Goal: Task Accomplishment & Management: Complete application form

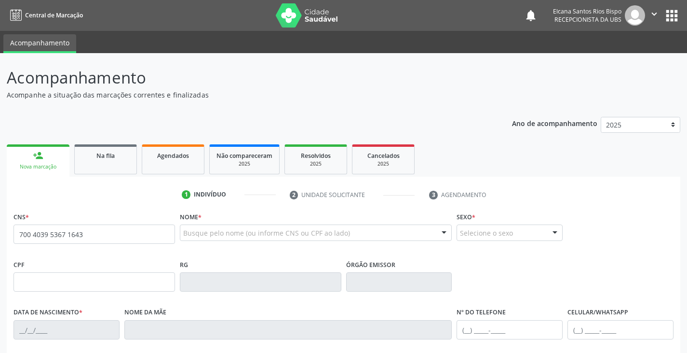
type input "700 4039 5367 1643"
type input "25/[DATE]"
type input "[PHONE_NUMBER]"
type input "S/N"
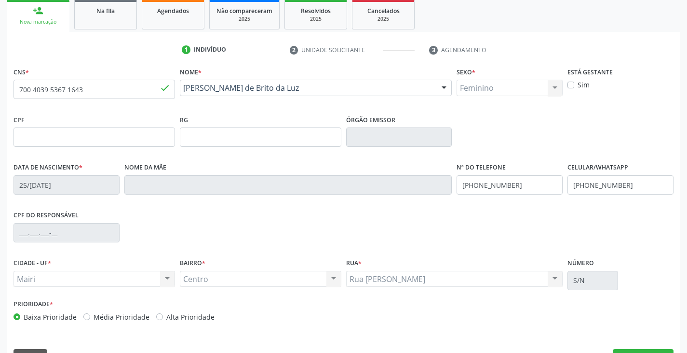
scroll to position [170, 0]
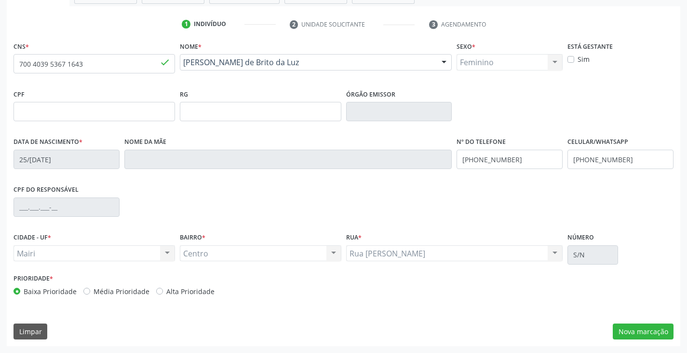
click at [186, 295] on label "Alta Prioridade" at bounding box center [190, 291] width 48 height 10
click at [163, 295] on input "Alta Prioridade" at bounding box center [159, 290] width 7 height 9
radio input "true"
click at [587, 59] on label "Sim" at bounding box center [584, 59] width 12 height 10
click at [575, 59] on input "Sim" at bounding box center [571, 58] width 7 height 9
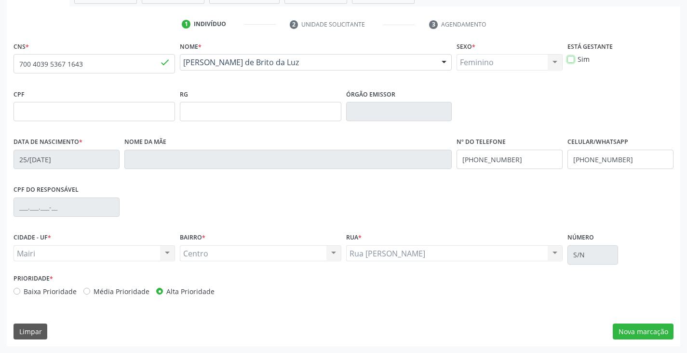
checkbox input "true"
click at [642, 328] on button "Nova marcação" at bounding box center [643, 331] width 61 height 16
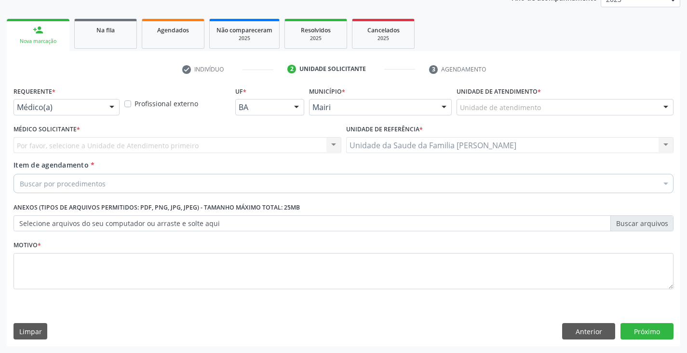
scroll to position [125, 0]
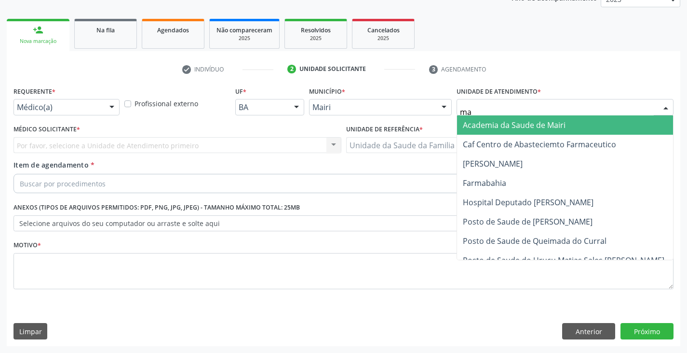
type input "mar"
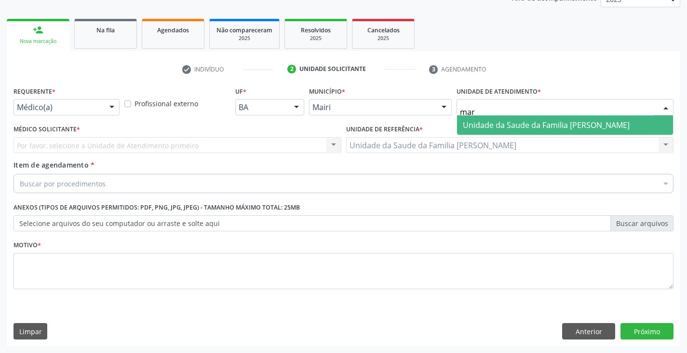
click at [482, 126] on span "Unidade da Saude da Familia [PERSON_NAME]" at bounding box center [546, 125] width 167 height 11
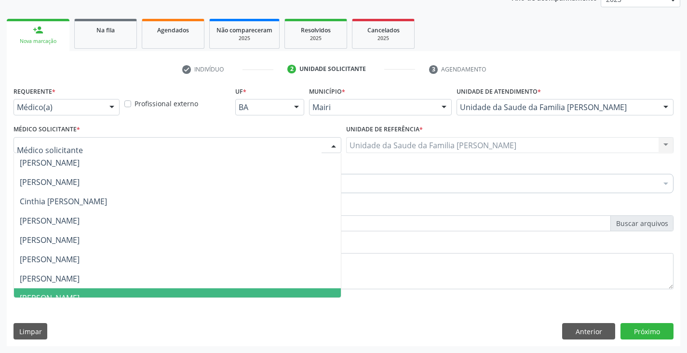
scroll to position [126, 0]
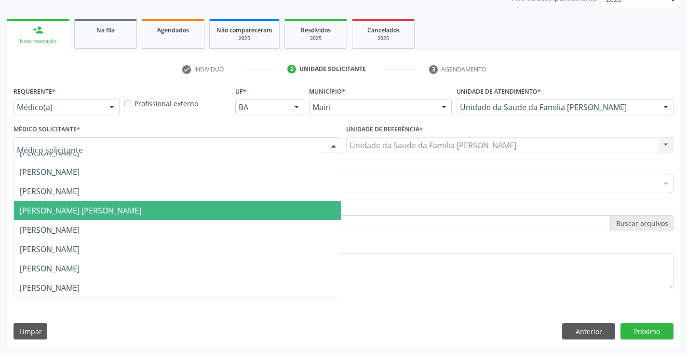
click at [61, 209] on span "[PERSON_NAME] [PERSON_NAME]" at bounding box center [81, 210] width 122 height 11
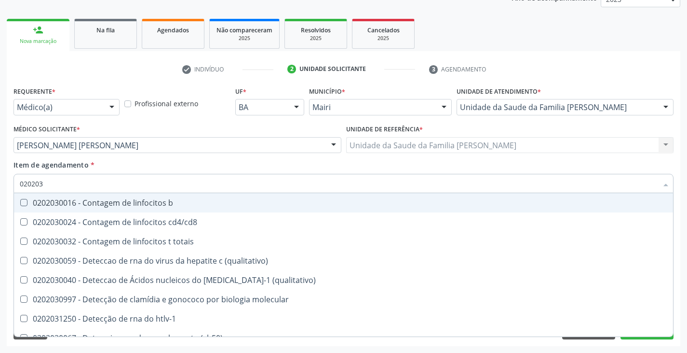
type input "0202038"
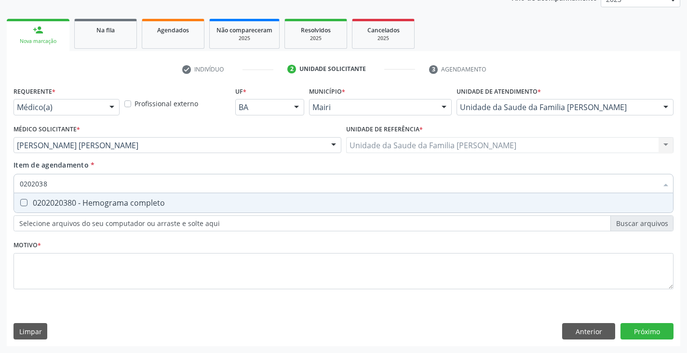
click at [63, 199] on div "0202020380 - Hemograma completo" at bounding box center [344, 203] width 648 height 8
checkbox completo "true"
type input "020203"
checkbox completo "false"
type input "0202050017"
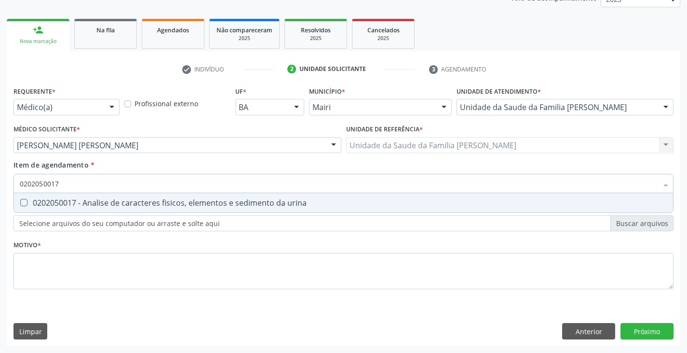
click at [60, 193] on span "0202050017 - Analise de caracteres fisicos, elementos e sedimento da urina" at bounding box center [343, 202] width 659 height 19
checkbox urina "true"
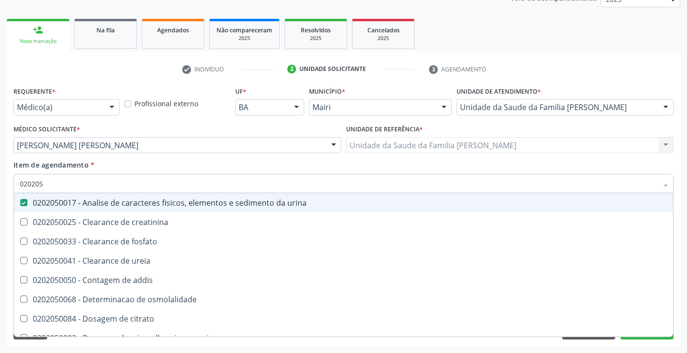
type input "02020"
checkbox urina "false"
checkbox ureia "true"
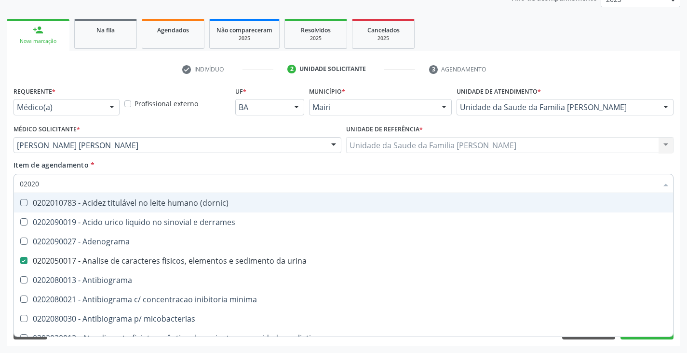
type input "020204"
checkbox urina "false"
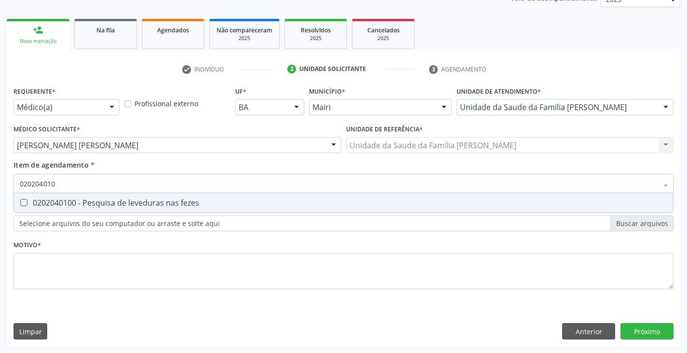
type input "0202040100"
click at [60, 193] on span "0202040100 - Pesquisa de leveduras nas fezes" at bounding box center [343, 202] width 659 height 19
checkbox fezes "true"
type input "02020401"
checkbox fezes "false"
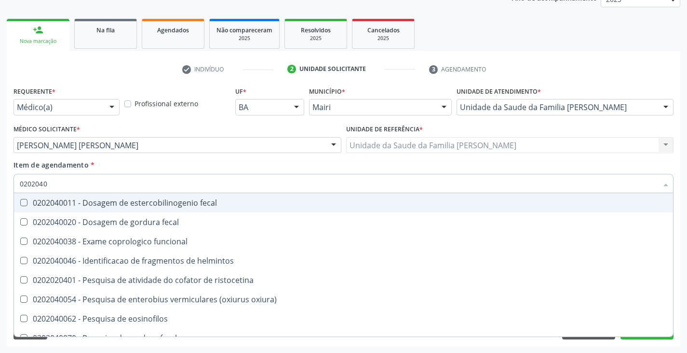
type input "020204"
checkbox fezes "false"
checkbox fezes "true"
type input "02020"
checkbox helmintos "true"
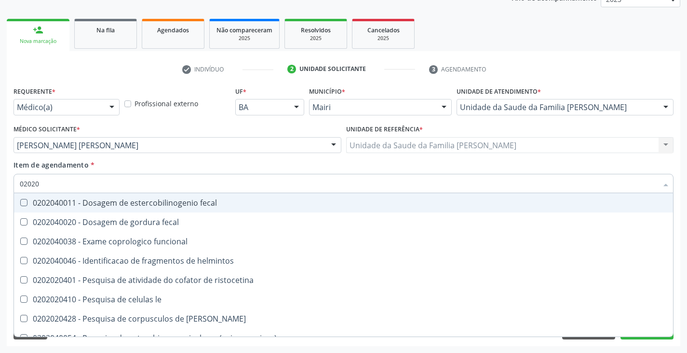
checkbox fezes "false"
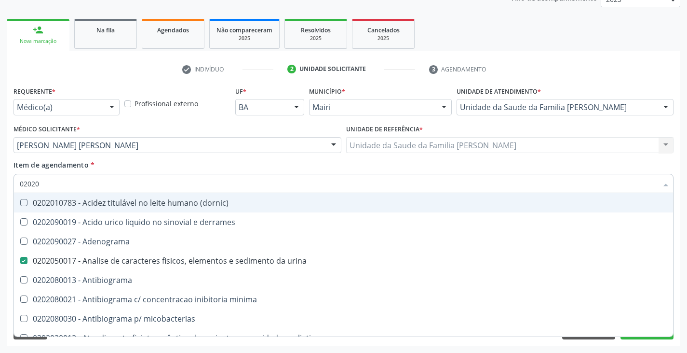
type input "020201"
checkbox urina "false"
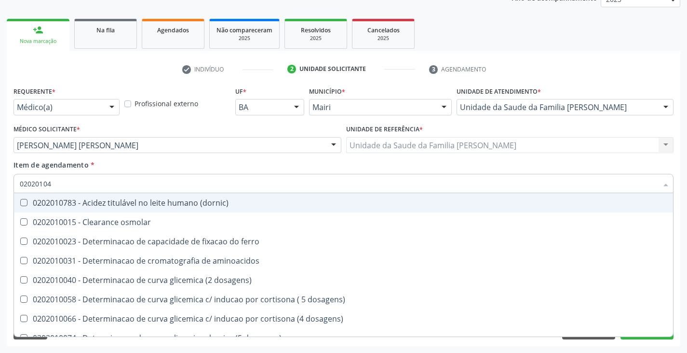
type input "020201047"
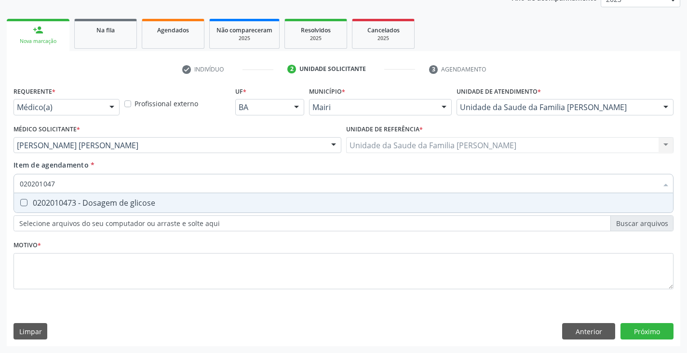
click at [60, 193] on span "0202010473 - Dosagem de glicose" at bounding box center [343, 202] width 659 height 19
checkbox glicose "true"
type input "02020104"
checkbox glicose "false"
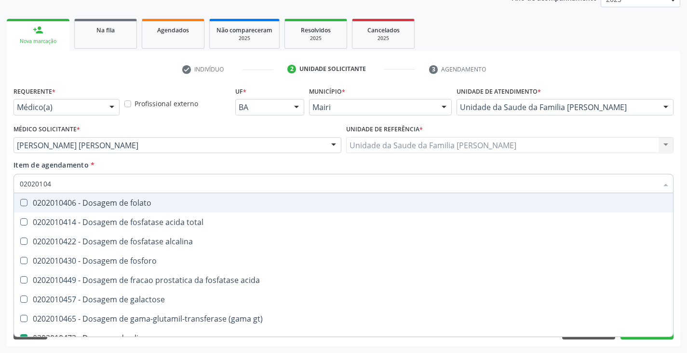
type input "0202010"
checkbox glicose "false"
type input "020201050"
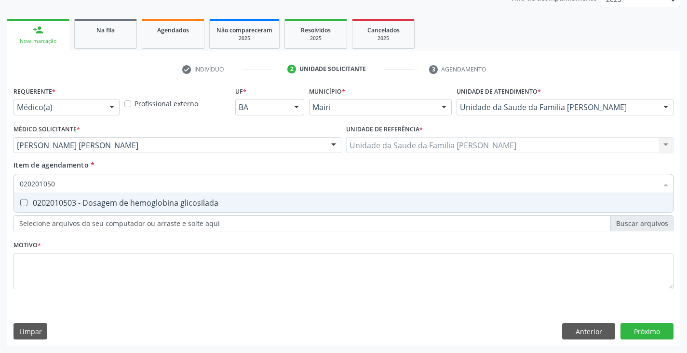
click at [60, 193] on span "0202010503 - Dosagem de hemoglobina glicosilada" at bounding box center [343, 202] width 659 height 19
checkbox glicosilada "true"
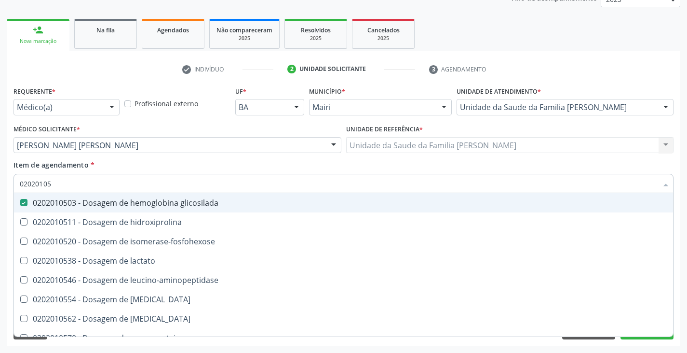
type input "0202010"
checkbox glicosilada "false"
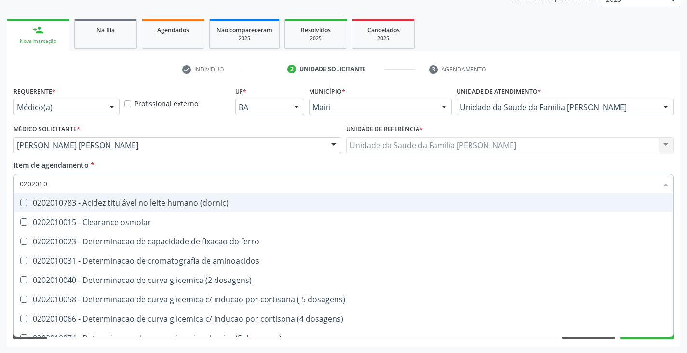
type input "020201"
checkbox glicose "false"
checkbox glicosilada "false"
checkbox magnesio "true"
checkbox porfirinas "true"
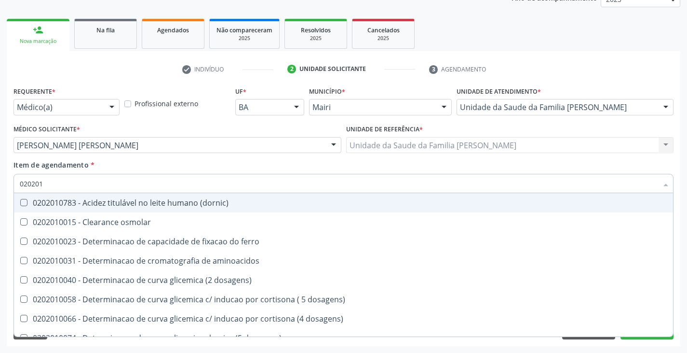
type input "02020"
checkbox aminoacidos "true"
checkbox glicose "false"
checkbox glicosilada "false"
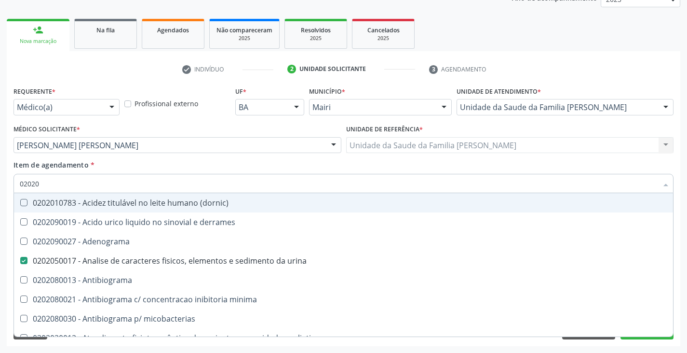
type input "020203"
checkbox urina "false"
checkbox molecular "true"
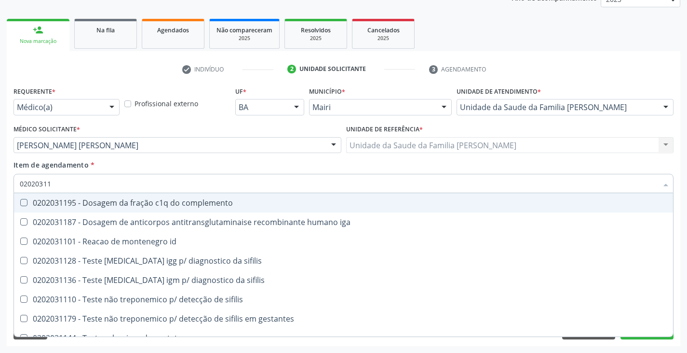
type input "020203112"
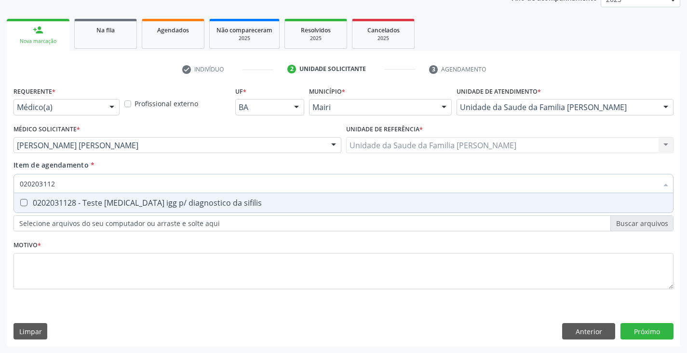
click at [68, 199] on div "0202031128 - Teste [MEDICAL_DATA] igg p/ diagnostico da sifilis" at bounding box center [344, 203] width 648 height 8
checkbox sifilis "true"
type input "02020311"
checkbox sifilis "false"
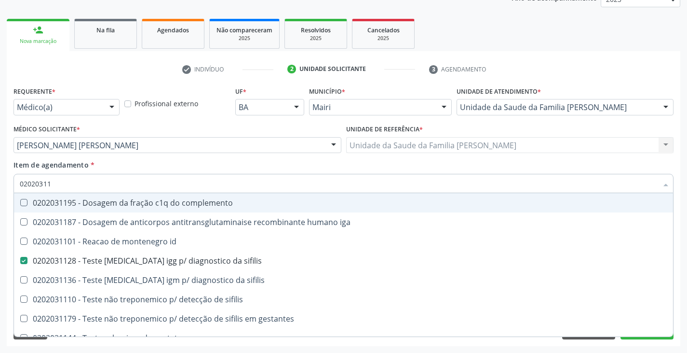
type input "020203113"
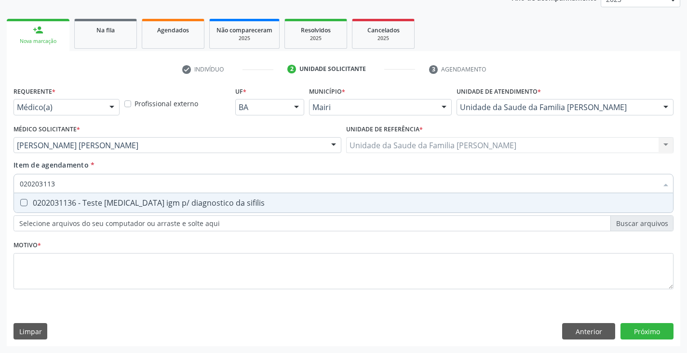
click at [68, 199] on div "0202031136 - Teste [MEDICAL_DATA] igm p/ diagnostico da sifilis" at bounding box center [344, 203] width 648 height 8
checkbox sifilis "true"
type input "02020311"
checkbox sifilis "false"
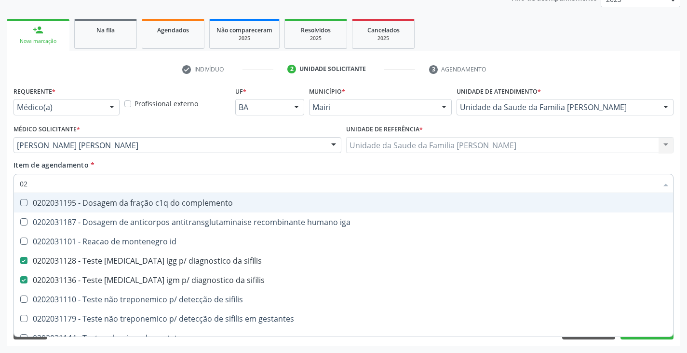
type input "0"
checkbox sifilis "false"
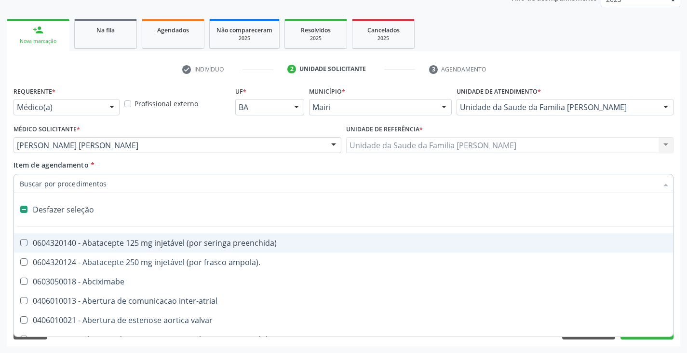
type input "f"
checkbox reabilitacao "true"
checkbox urina "false"
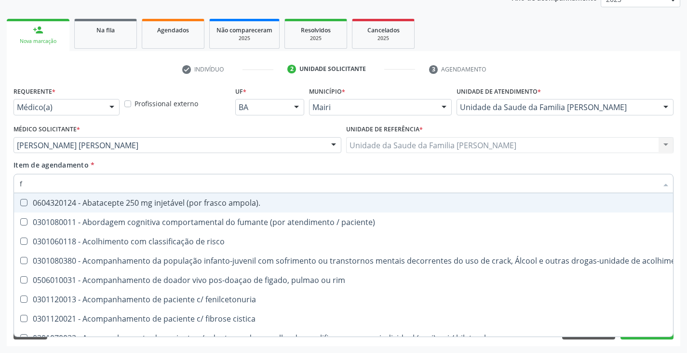
type input "fa"
checkbox urina "false"
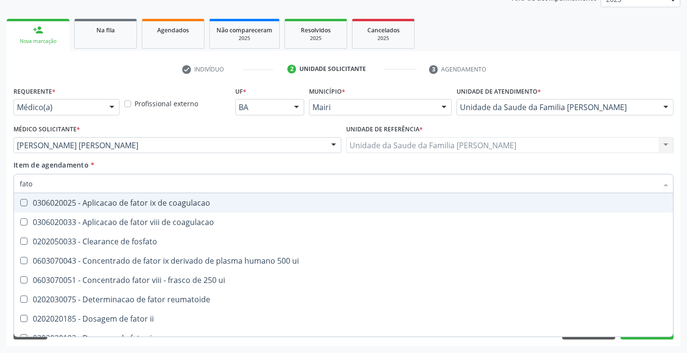
type input "fator"
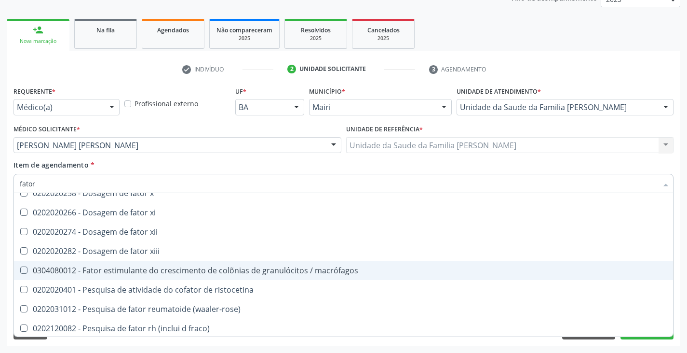
scroll to position [262, 0]
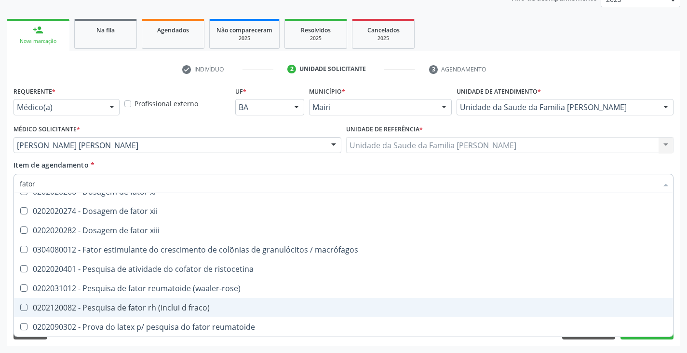
click at [134, 301] on span "0202120082 - Pesquisa de fator rh (inclui d fraco)" at bounding box center [343, 307] width 659 height 19
checkbox fraco\) "true"
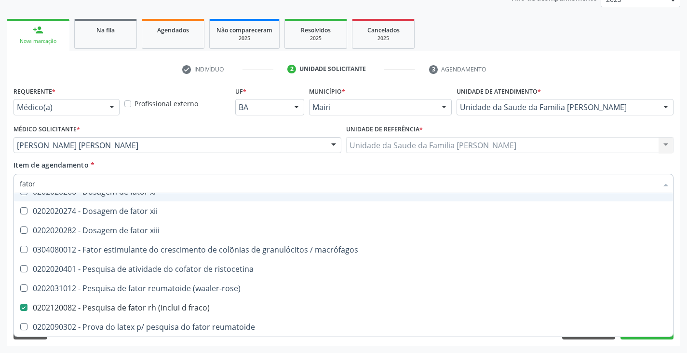
type input "fato"
checkbox fraco\) "false"
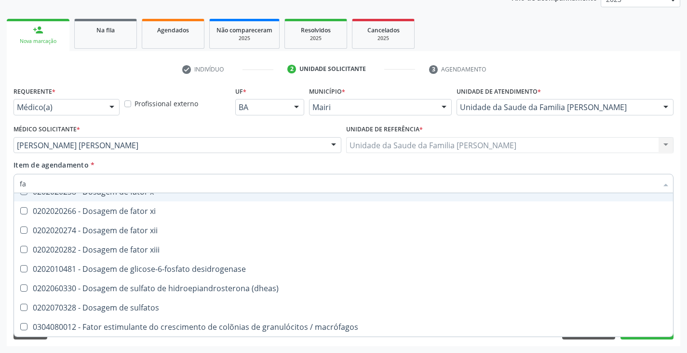
type input "f"
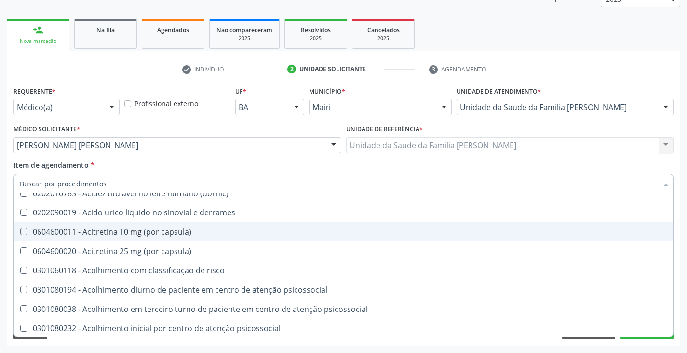
checkbox congenito "false"
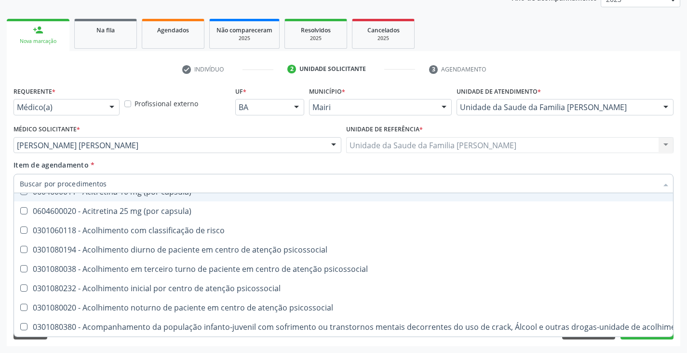
drag, startPoint x: 138, startPoint y: 127, endPoint x: 142, endPoint y: 125, distance: 5.0
click at [138, 126] on div "Médico Solicitante * [PERSON_NAME] [PERSON_NAME] [PERSON_NAME] [PERSON_NAME] [P…" at bounding box center [178, 137] width 328 height 31
checkbox ampola\)\ "true"
checkbox Abciximabe "true"
checkbox inter-atrial "true"
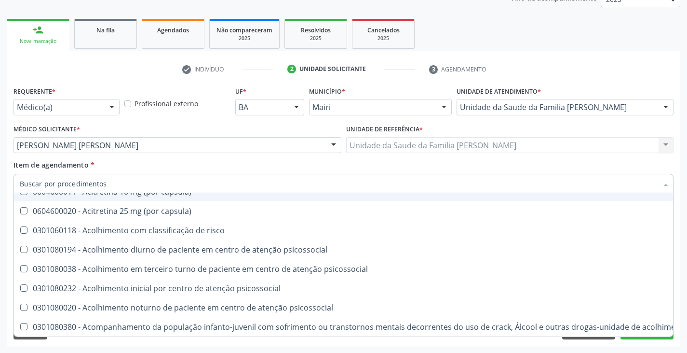
checkbox valvar "true"
checkbox adolescente\) "true"
checkbox valvar "true"
checkbox adolescente\) "true"
checkbox paciente\) "true"
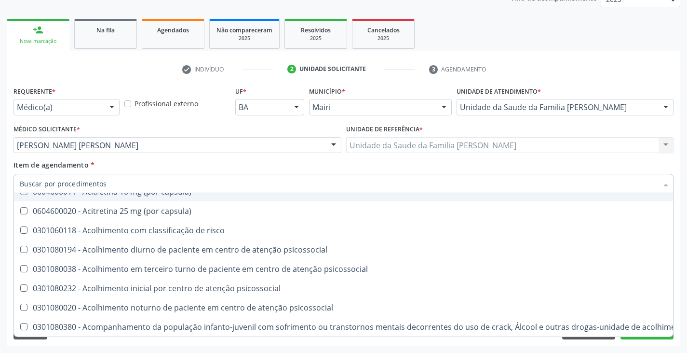
checkbox urina "false"
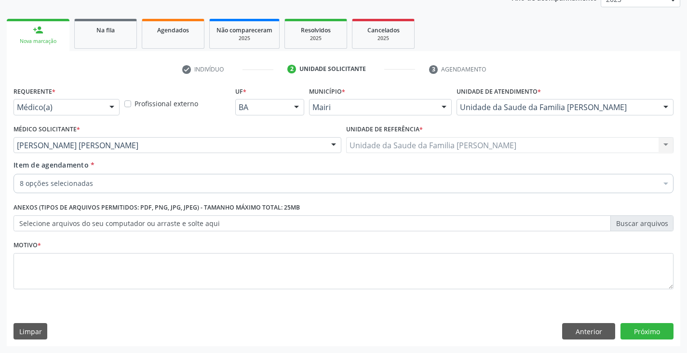
scroll to position [0, 0]
click at [86, 290] on fieldset "Motivo *" at bounding box center [344, 267] width 660 height 58
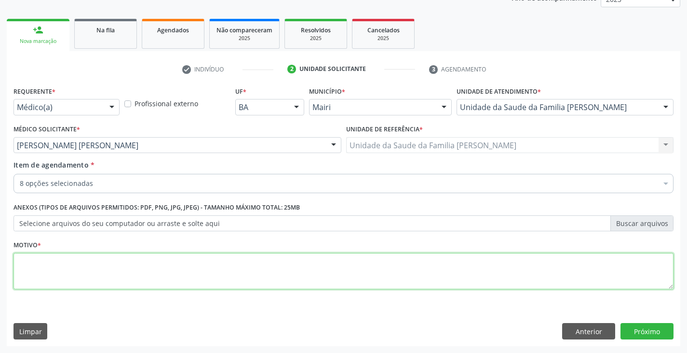
click at [87, 275] on textarea at bounding box center [344, 271] width 660 height 37
type textarea "pré [DATE], 1º trimestre"
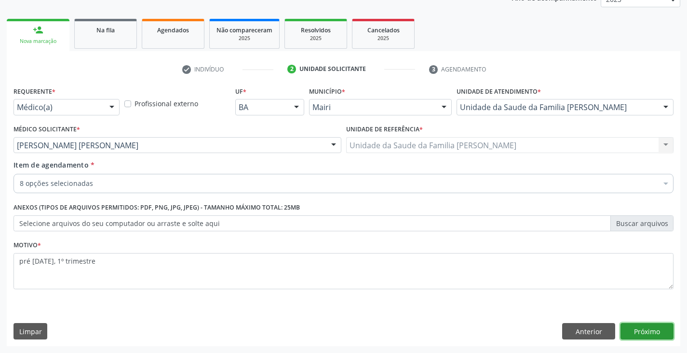
click at [646, 329] on button "Próximo" at bounding box center [647, 331] width 53 height 16
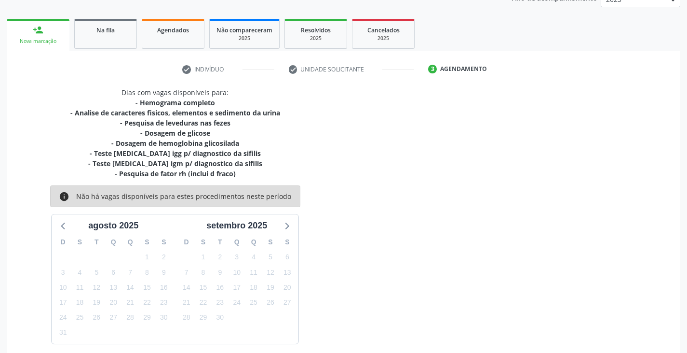
scroll to position [166, 0]
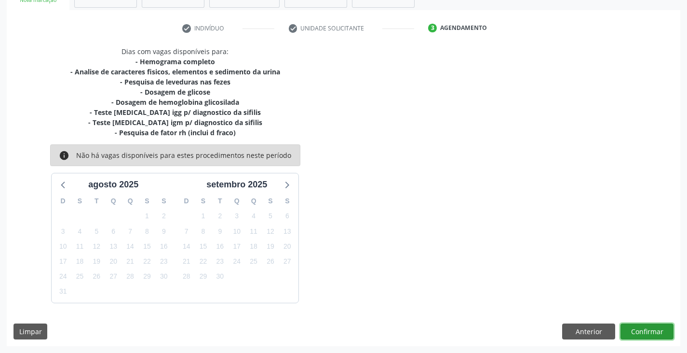
click at [657, 328] on button "Confirmar" at bounding box center [647, 331] width 53 height 16
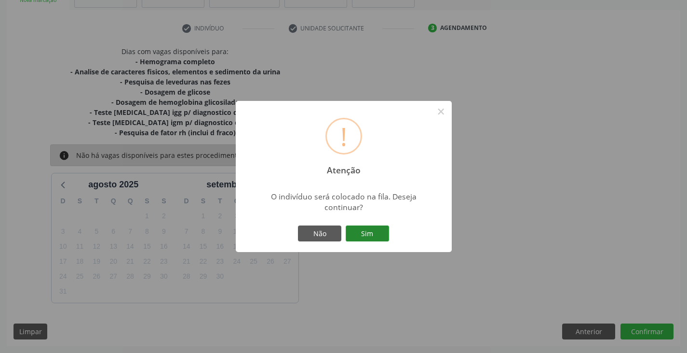
click at [373, 239] on button "Sim" at bounding box center [367, 233] width 43 height 16
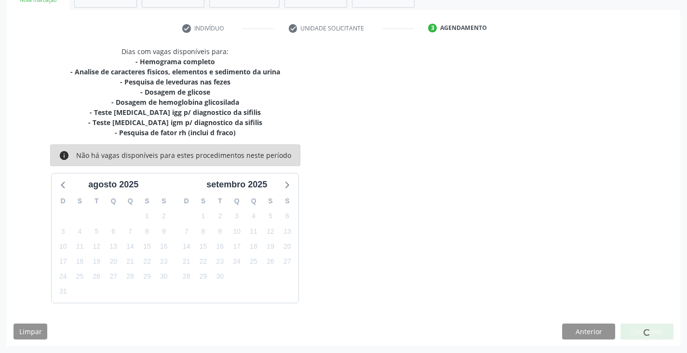
scroll to position [0, 0]
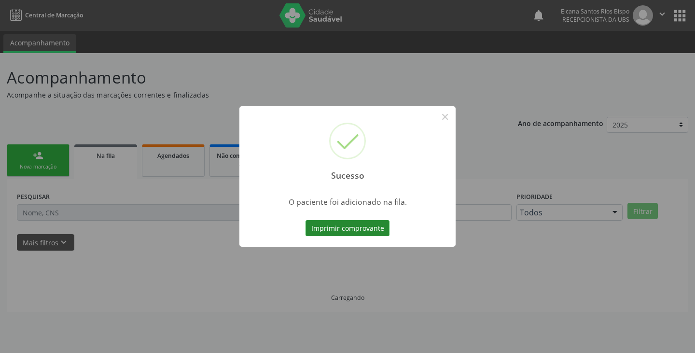
click at [380, 228] on button "Imprimir comprovante" at bounding box center [347, 228] width 84 height 16
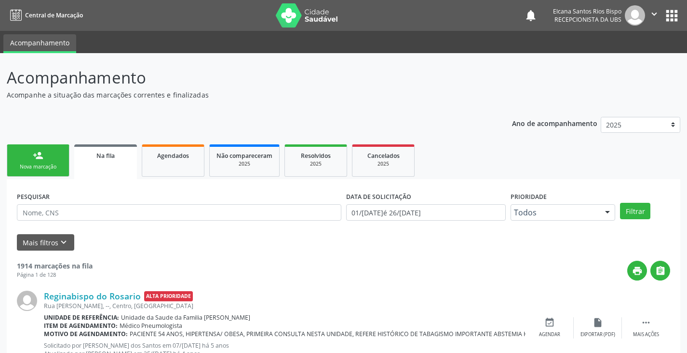
click at [55, 163] on link "person_add Nova marcação" at bounding box center [38, 160] width 63 height 32
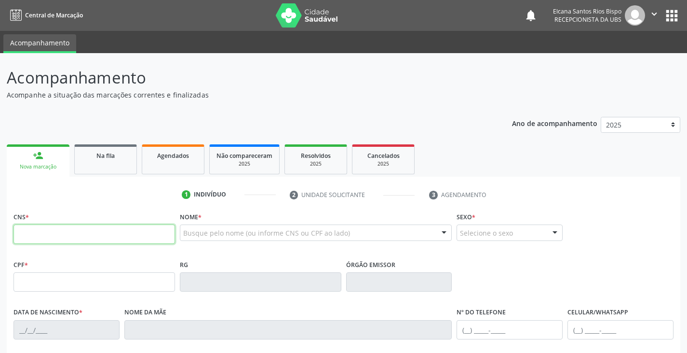
click at [58, 232] on input "text" at bounding box center [95, 233] width 162 height 19
paste input "700 4039 5367 1643"
type input "700 4039 5367 1643"
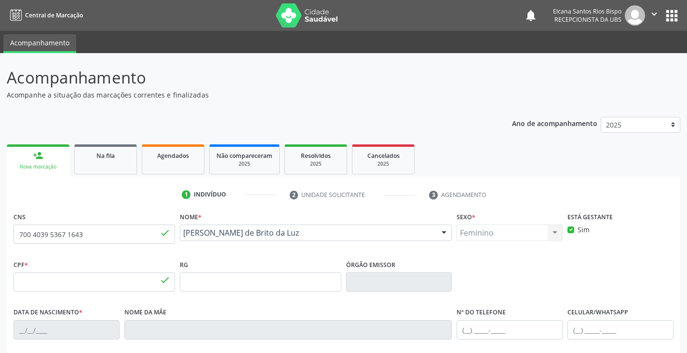
type input "543.929.618-26"
type input "25/[DATE]"
type input "Danubia Amaral de Brito da Luz"
type input "[PHONE_NUMBER]"
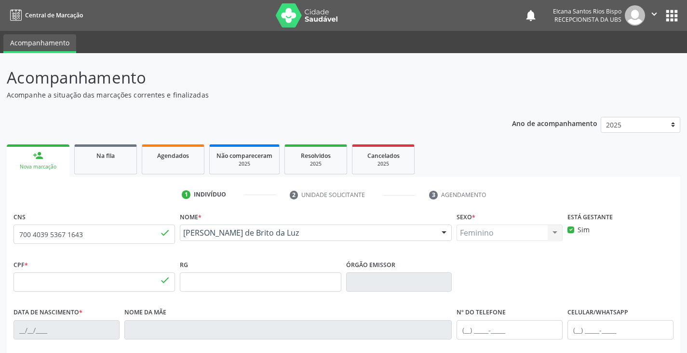
type input "707.038.255-34"
type input "S/N"
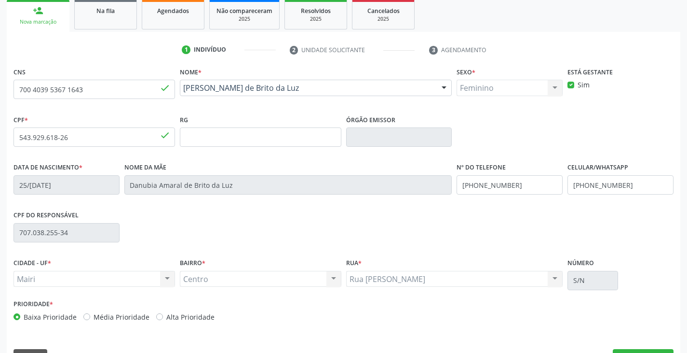
scroll to position [170, 0]
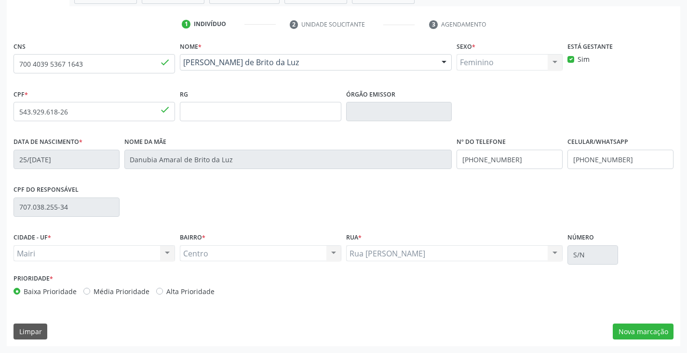
click at [167, 295] on label "Alta Prioridade" at bounding box center [190, 291] width 48 height 10
click at [163, 295] on input "Alta Prioridade" at bounding box center [159, 290] width 7 height 9
radio input "true"
click at [637, 333] on button "Nova marcação" at bounding box center [643, 331] width 61 height 16
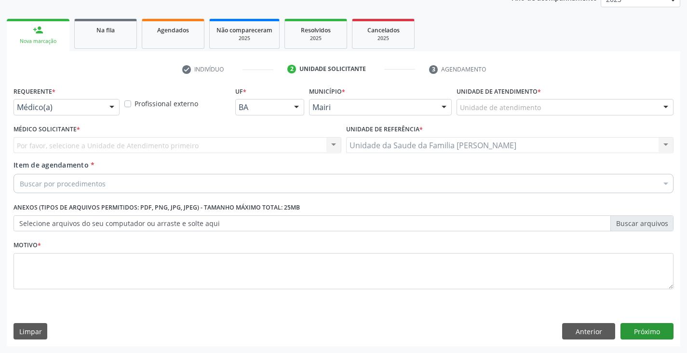
scroll to position [125, 0]
click at [558, 106] on div "Unidade de atendimento" at bounding box center [565, 107] width 217 height 16
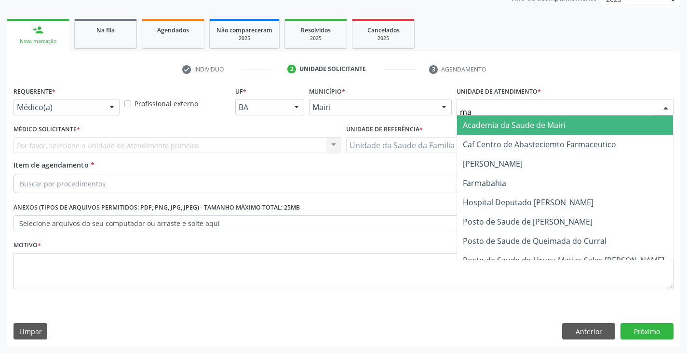
type input "mar"
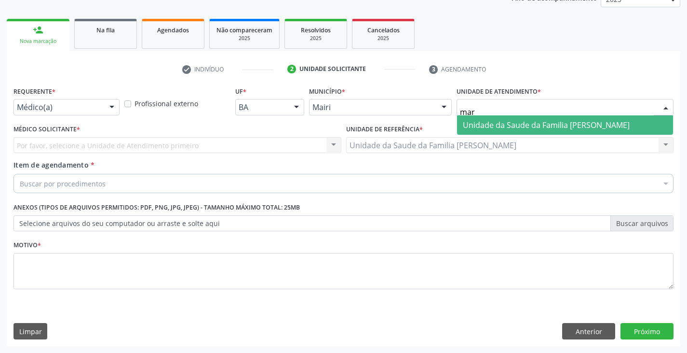
click at [538, 128] on span "Unidade da Saude da Familia [PERSON_NAME]" at bounding box center [546, 125] width 167 height 11
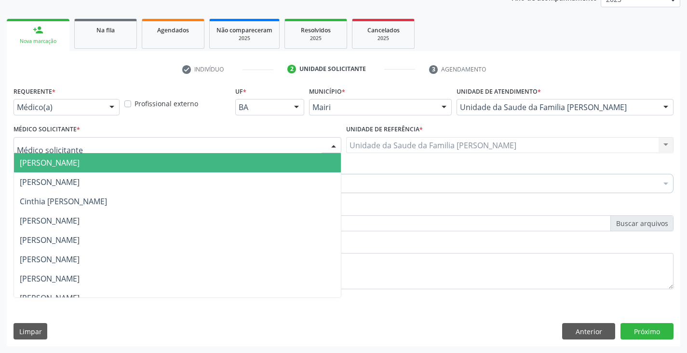
scroll to position [126, 0]
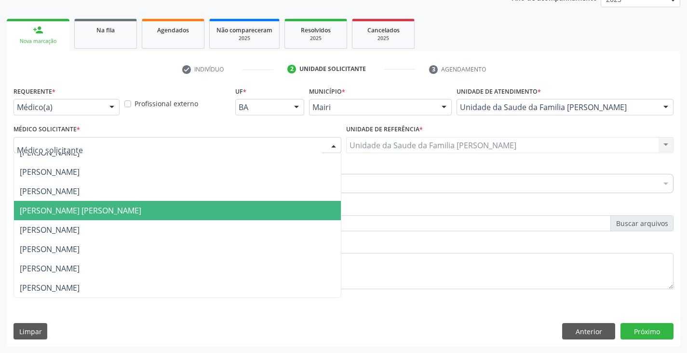
click at [59, 210] on span "[PERSON_NAME] [PERSON_NAME]" at bounding box center [81, 210] width 122 height 11
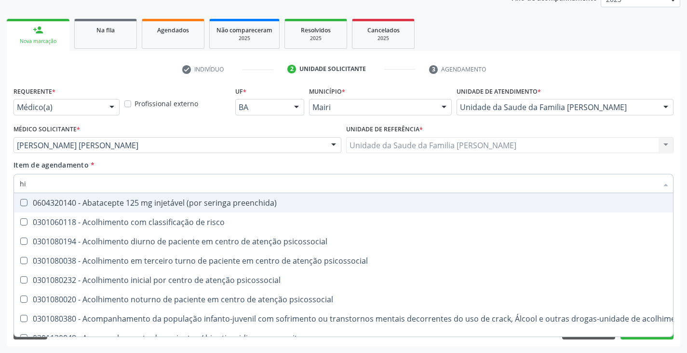
type input "[MEDICAL_DATA]"
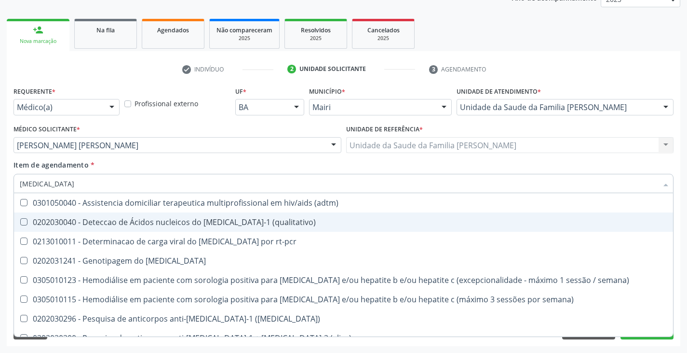
scroll to position [48, 0]
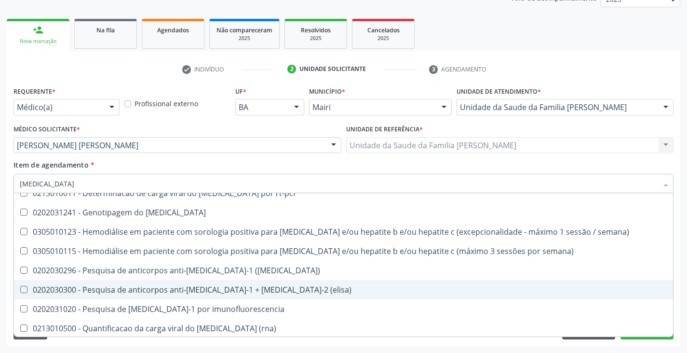
click at [45, 286] on div "0202030300 - Pesquisa de anticorpos anti-[MEDICAL_DATA]-1 + [MEDICAL_DATA]-2 (e…" at bounding box center [344, 290] width 648 height 8
checkbox \(elisa\) "true"
type input "hi"
checkbox \(elisa\) "false"
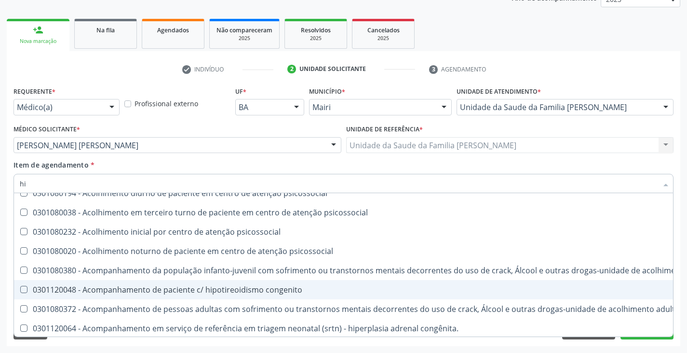
type input "h"
checkbox \(elisa\) "false"
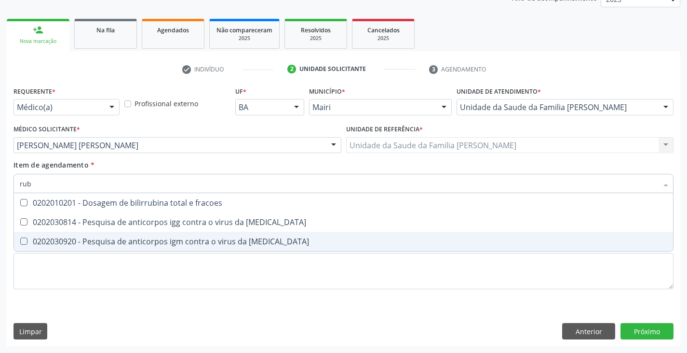
scroll to position [0, 0]
type input "rube"
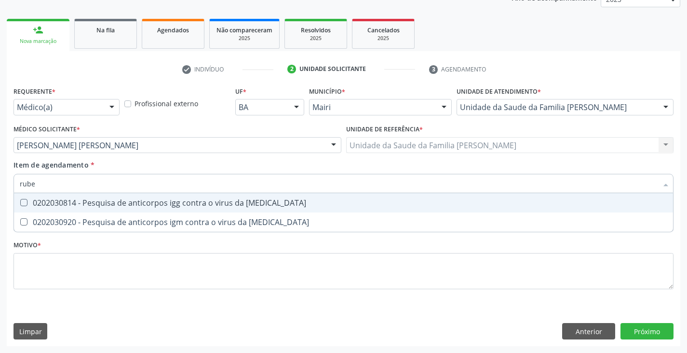
click at [82, 203] on div "0202030814 - Pesquisa de anticorpos igg contra o virus da [MEDICAL_DATA]" at bounding box center [344, 203] width 648 height 8
checkbox rubeola "true"
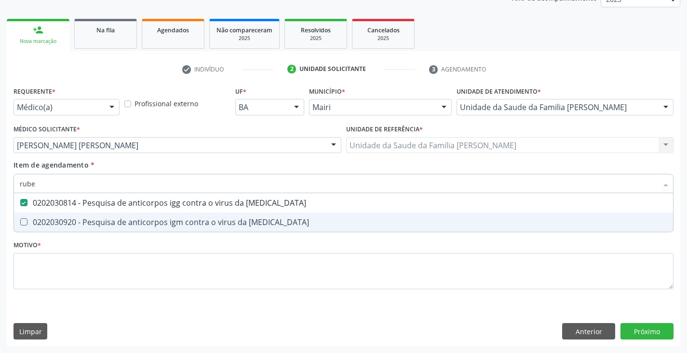
click at [78, 224] on div "0202030920 - Pesquisa de anticorpos igm contra o virus da [MEDICAL_DATA]" at bounding box center [344, 222] width 648 height 8
checkbox rubeola "true"
type input "rub"
checkbox rubeola "false"
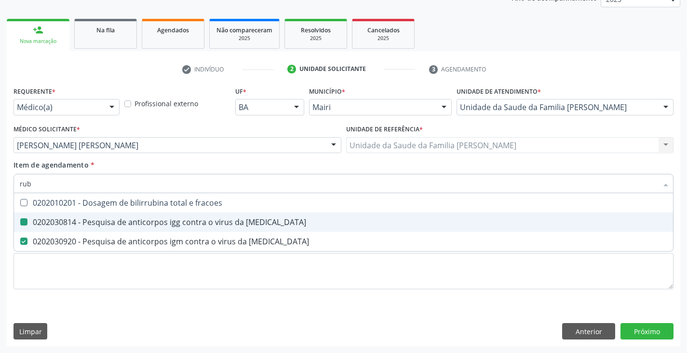
type input "ru"
checkbox rubeola "false"
type input "r"
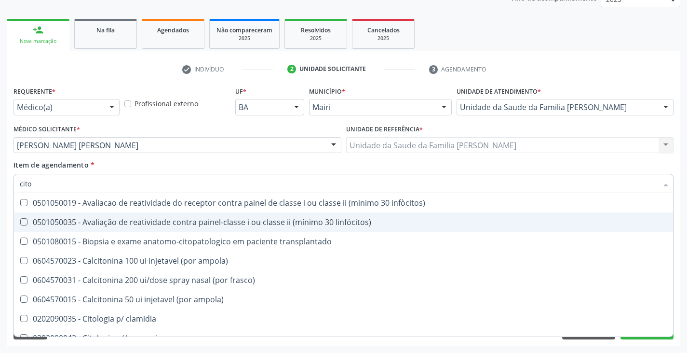
type input "citom"
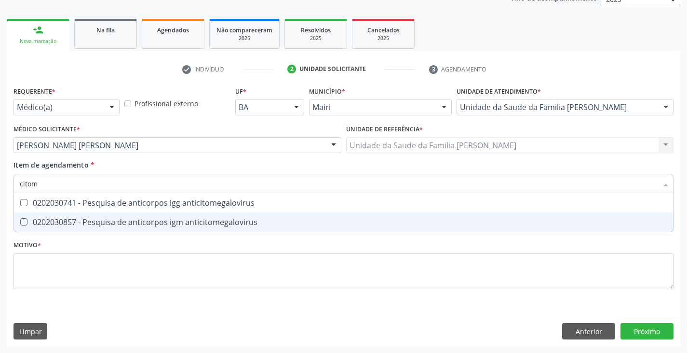
click at [78, 224] on div "0202030857 - Pesquisa de anticorpos igm anticitomegalovirus" at bounding box center [344, 222] width 648 height 8
checkbox anticitomegalovirus "true"
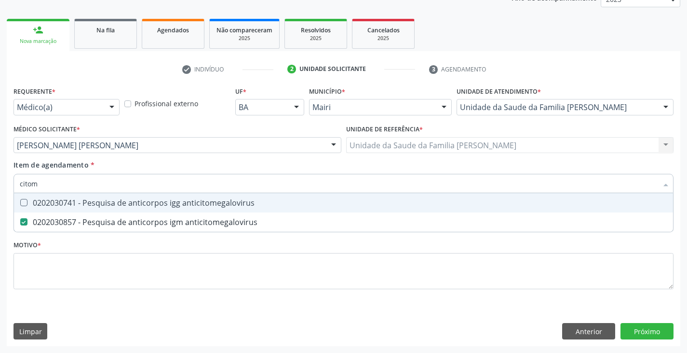
click at [82, 197] on span "0202030741 - Pesquisa de anticorpos igg anticitomegalovirus" at bounding box center [343, 202] width 659 height 19
checkbox anticitomegalovirus "true"
type input "cito"
checkbox anticitomegalovirus "false"
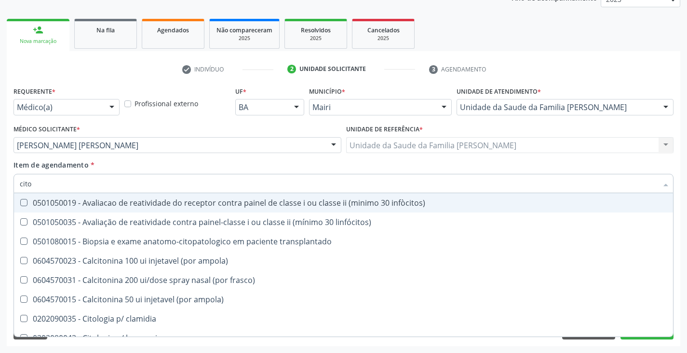
type input "cit"
checkbox anticitomegalovirus "false"
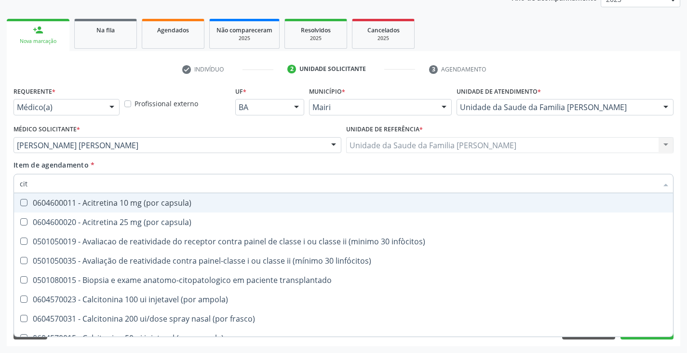
type input "ci"
checkbox anticitomegalovirus "false"
type input "c"
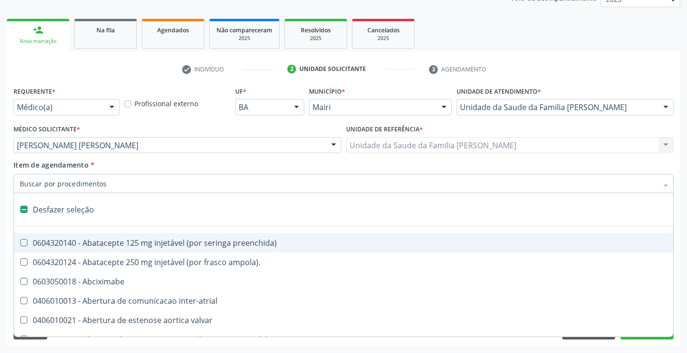
type input "h"
checkbox prostata "true"
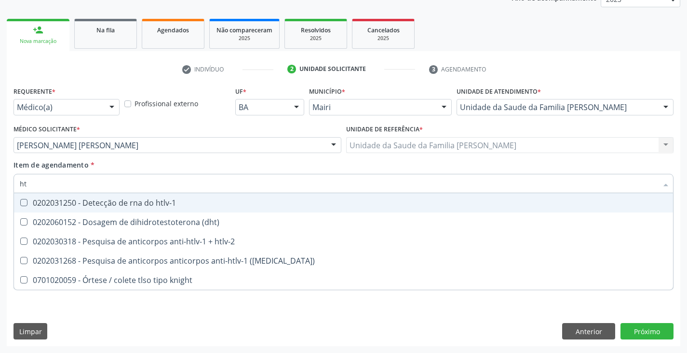
type input "htl"
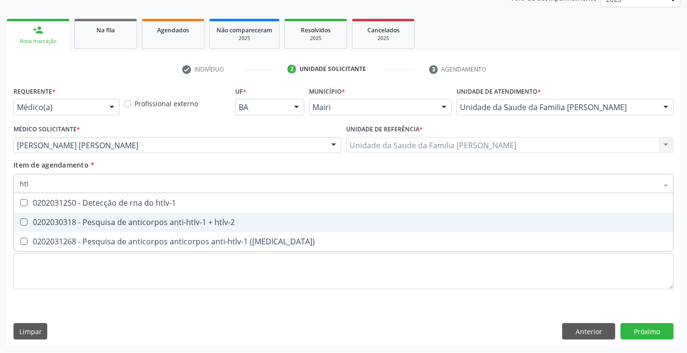
click at [84, 228] on span "0202030318 - Pesquisa de anticorpos anti-htlv-1 + htlv-2" at bounding box center [343, 221] width 659 height 19
checkbox htlv-2 "true"
type input "ht"
checkbox htlv-2 "false"
checkbox \(western-blot\) "true"
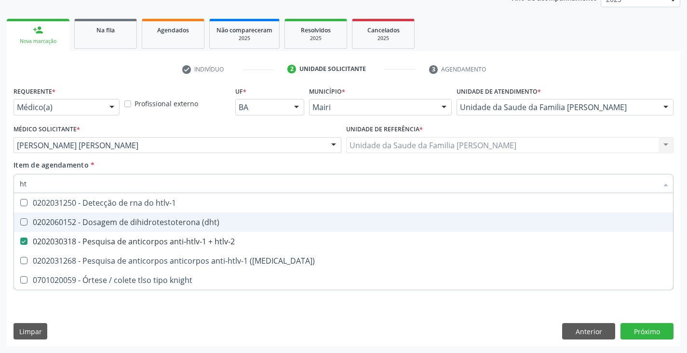
type input "h"
checkbox htlv-2 "false"
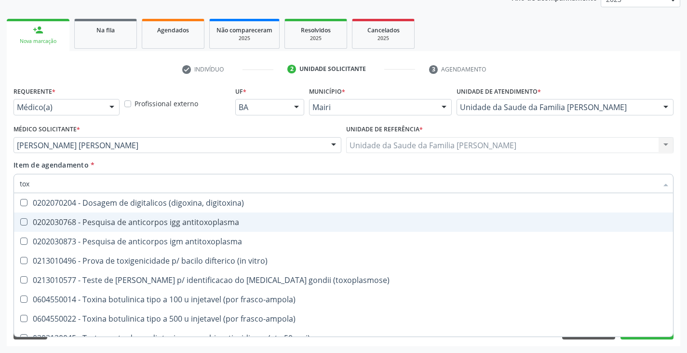
type input "toxo"
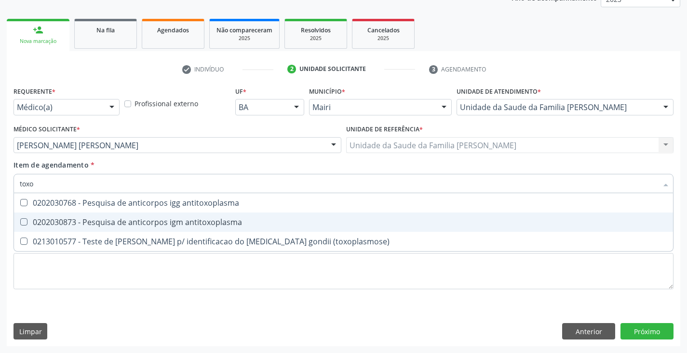
click at [87, 228] on span "0202030873 - Pesquisa de anticorpos igm antitoxoplasma" at bounding box center [343, 221] width 659 height 19
checkbox antitoxoplasma "true"
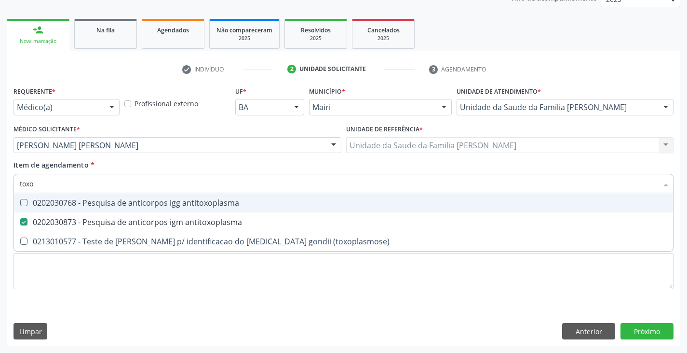
click at [88, 210] on span "0202030768 - Pesquisa de anticorpos igg antitoxoplasma" at bounding box center [343, 202] width 659 height 19
checkbox antitoxoplasma "true"
type input "tox"
checkbox antitoxoplasma "false"
checkbox \(toxoplasmose\) "true"
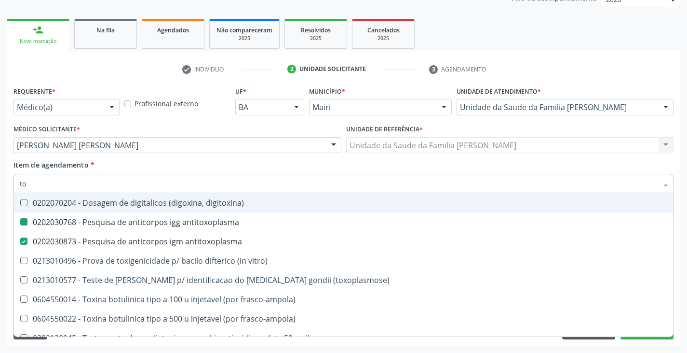
type input "t"
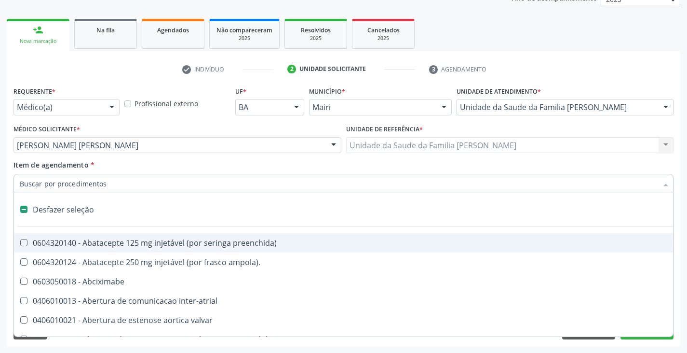
checkbox ampola\)\ "false"
checkbox Abciximabe "false"
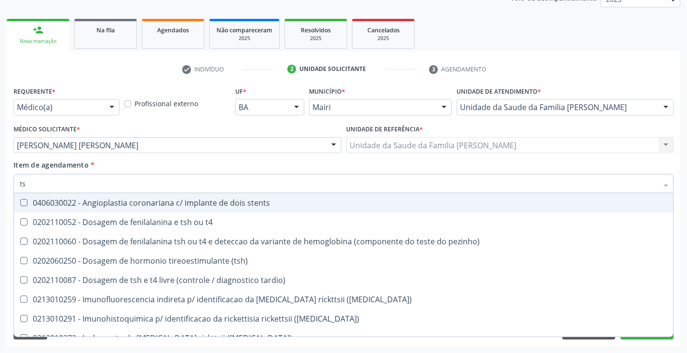
type input "tsh"
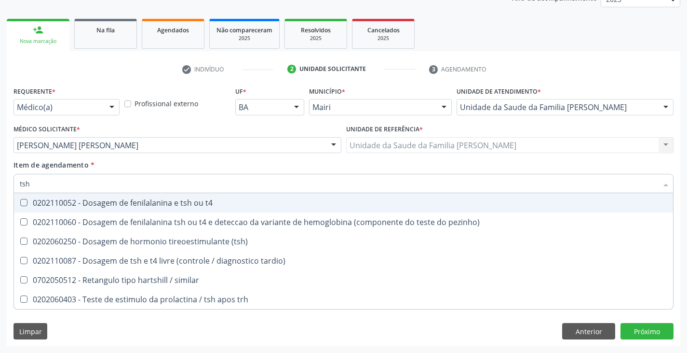
click at [91, 202] on div "0202110052 - Dosagem de fenilalanina e tsh ou t4" at bounding box center [344, 203] width 648 height 8
checkbox t4 "true"
type input "ts"
checkbox t4 "false"
checkbox pezinho\) "true"
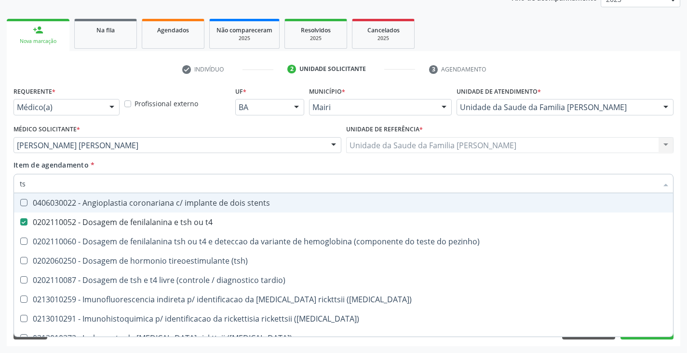
type input "t"
checkbox t4 "false"
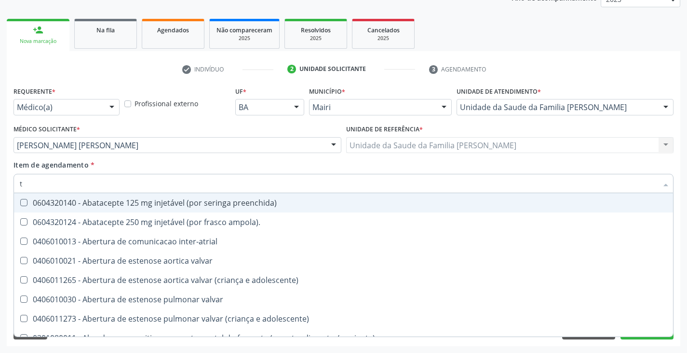
type input "[MEDICAL_DATA]"
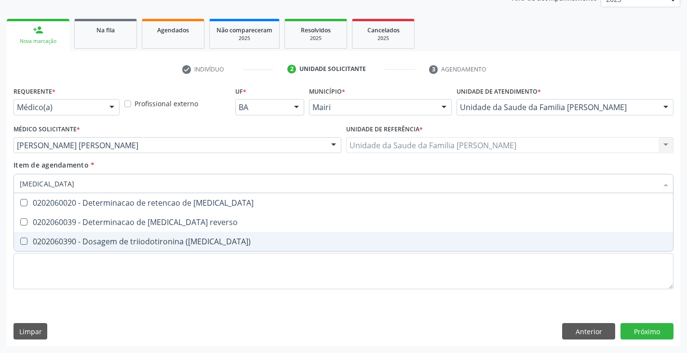
click at [84, 237] on div "0202060390 - Dosagem de triiodotironina ([MEDICAL_DATA])" at bounding box center [344, 241] width 648 height 8
checkbox \(t3\) "true"
type input "t"
checkbox \(t3\) "false"
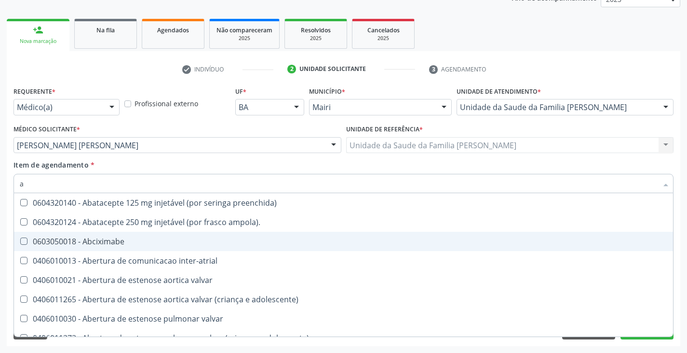
type input "ag"
checkbox stent\) "true"
checkbox articulações "true"
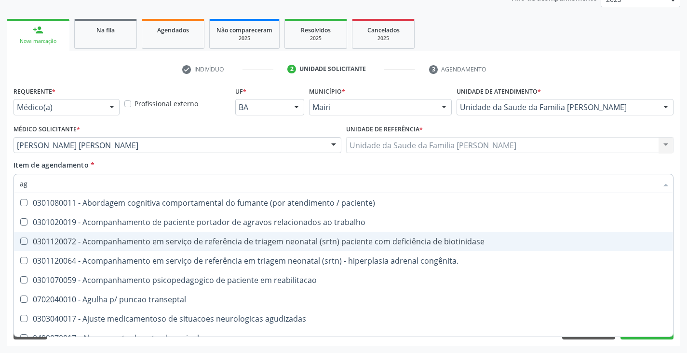
type input "a"
checkbox t4 "false"
checkbox \(t3\) "false"
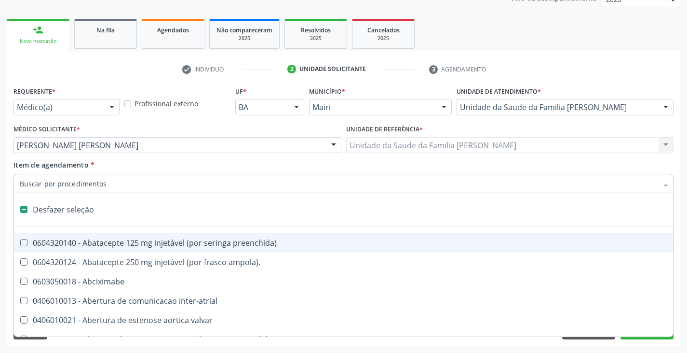
type input "h"
checkbox abdominal "true"
checkbox prostata "true"
checkbox aspiracao "true"
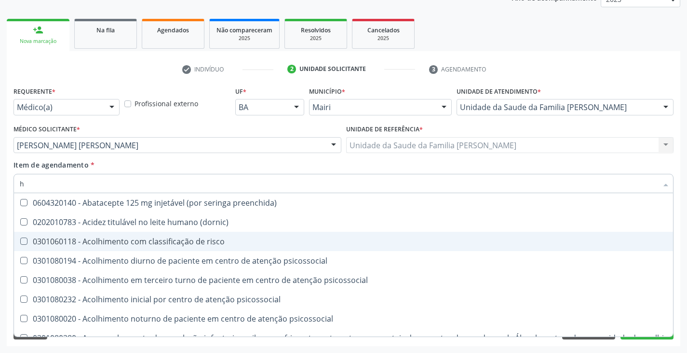
type input "hc"
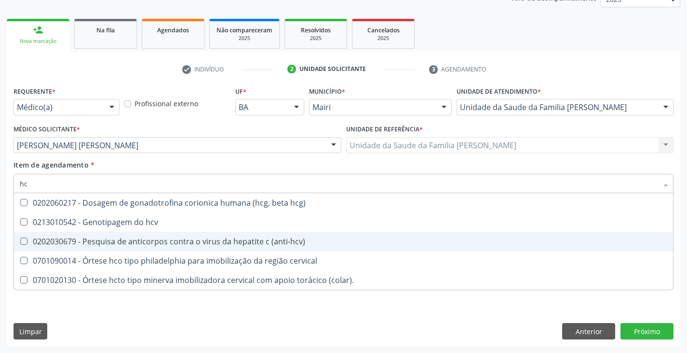
click at [78, 238] on div "0202030679 - Pesquisa de anticorpos contra o virus da hepatite c (anti-hcv)" at bounding box center [344, 241] width 648 height 8
checkbox \(anti-hcv\) "true"
type input "h"
checkbox \(anti-hcv\) "false"
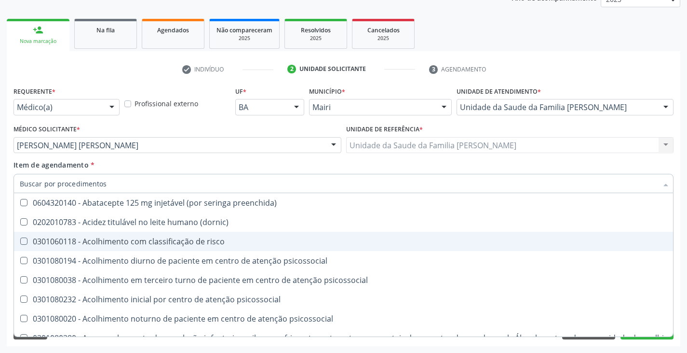
checkbox t4 "false"
checkbox \(elisa\) "false"
checkbox htlv-2 "false"
checkbox \(anti-hcv\) "false"
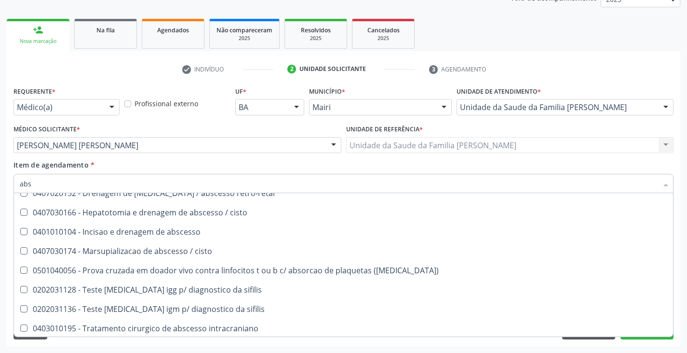
scroll to position [358, 0]
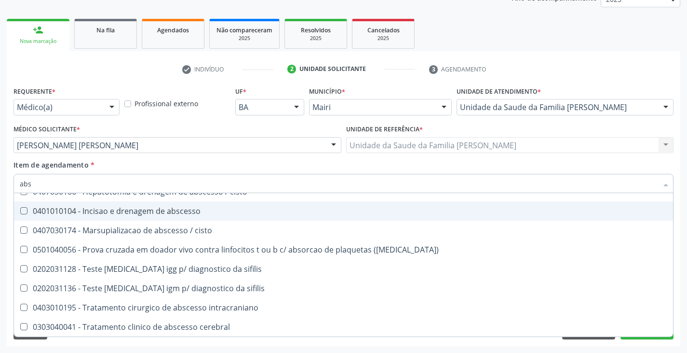
click at [102, 110] on div "Médico(a)" at bounding box center [67, 107] width 106 height 16
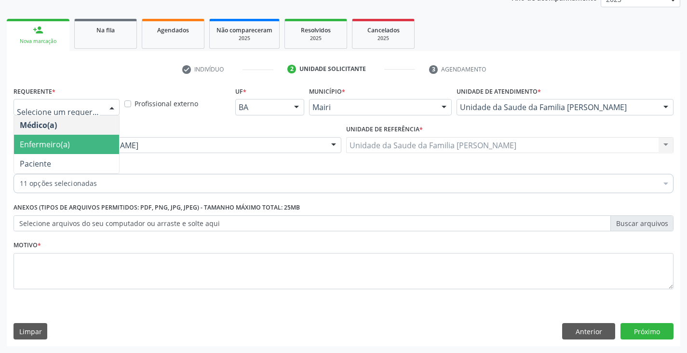
scroll to position [0, 0]
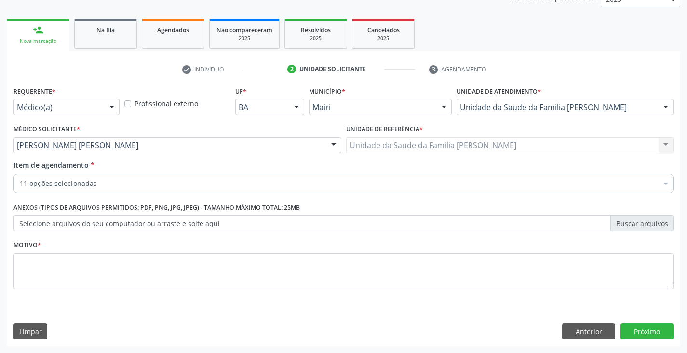
click at [143, 126] on div "Médico Solicitante * [PERSON_NAME] [PERSON_NAME] [PERSON_NAME] [PERSON_NAME] [P…" at bounding box center [178, 137] width 328 height 31
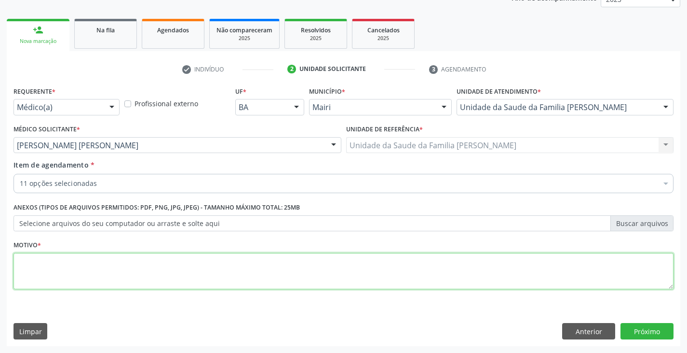
click at [97, 272] on textarea at bounding box center [344, 271] width 660 height 37
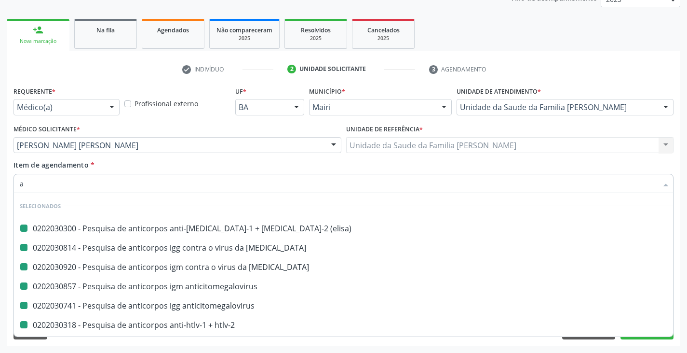
type input "ab"
checkbox \(elisa\) "false"
checkbox rubeola "false"
checkbox anticitomegalovirus "false"
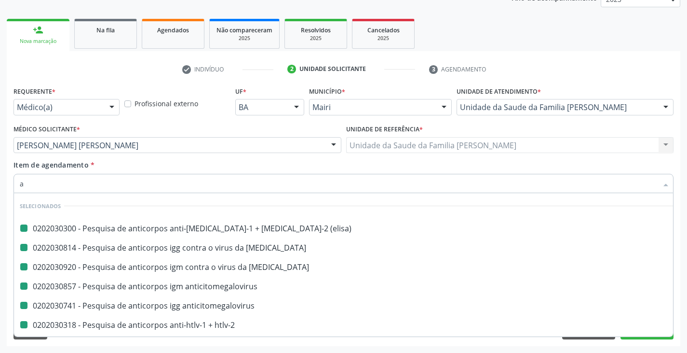
checkbox anticitomegalovirus "false"
checkbox htlv-2 "false"
checkbox antitoxoplasma "false"
checkbox t4 "false"
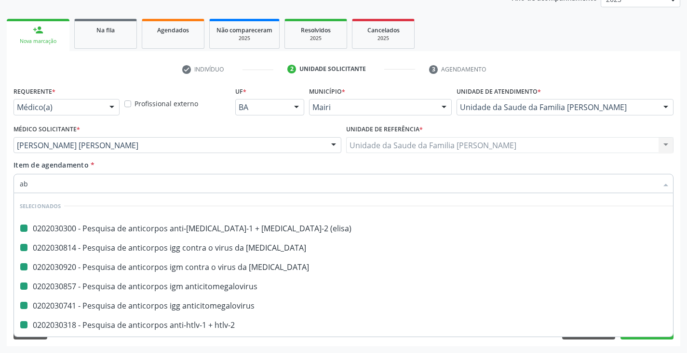
checkbox \(t3\) "false"
checkbox \(anti-hcv\) "false"
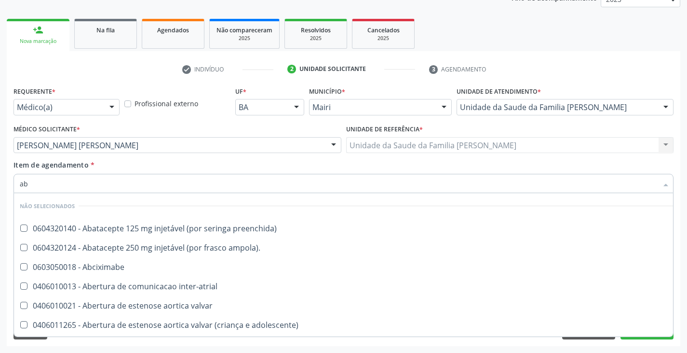
type input "abs"
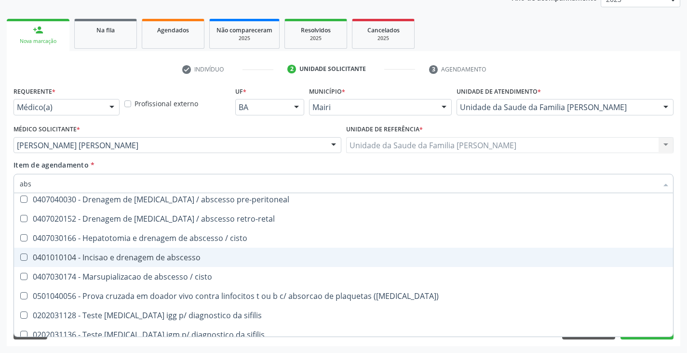
scroll to position [384, 0]
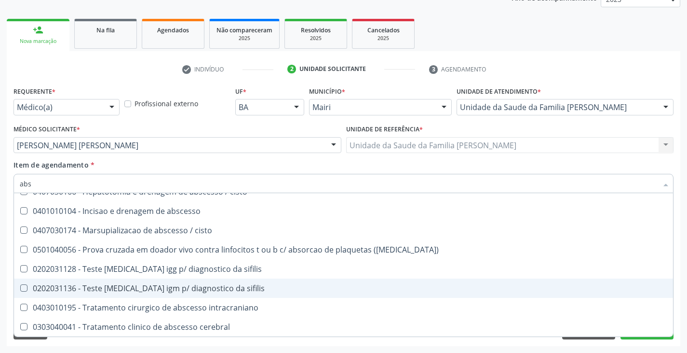
click at [108, 291] on div "0202031136 - Teste [MEDICAL_DATA] igm p/ diagnostico da sifilis" at bounding box center [344, 288] width 648 height 8
checkbox sifilis "true"
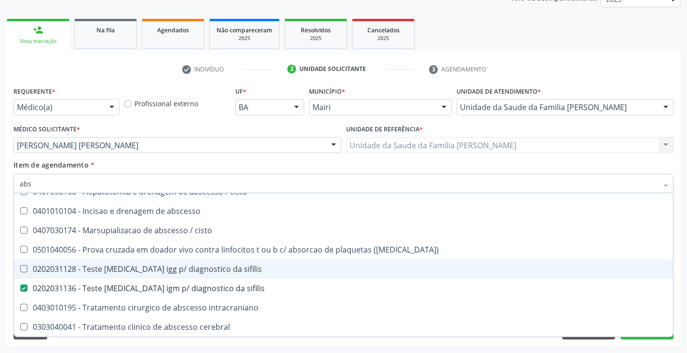
click at [110, 273] on div "0202031128 - Teste [MEDICAL_DATA] igg p/ diagnostico da sifilis" at bounding box center [344, 269] width 648 height 8
checkbox sifilis "false"
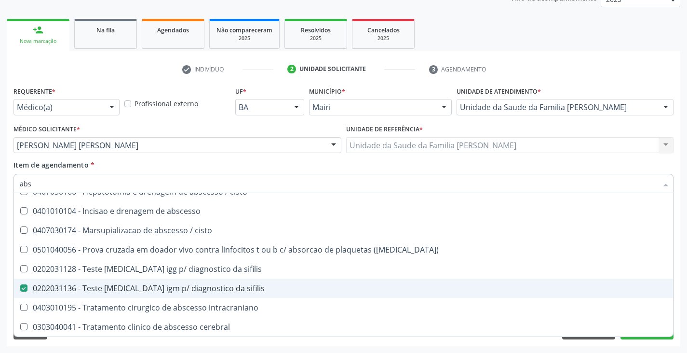
click at [107, 289] on div "0202031136 - Teste [MEDICAL_DATA] igm p/ diagnostico da sifilis" at bounding box center [344, 288] width 648 height 8
checkbox sifilis "false"
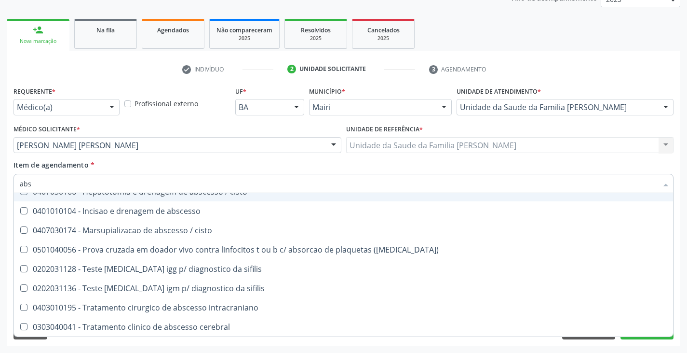
click at [90, 182] on input "abs" at bounding box center [339, 183] width 638 height 19
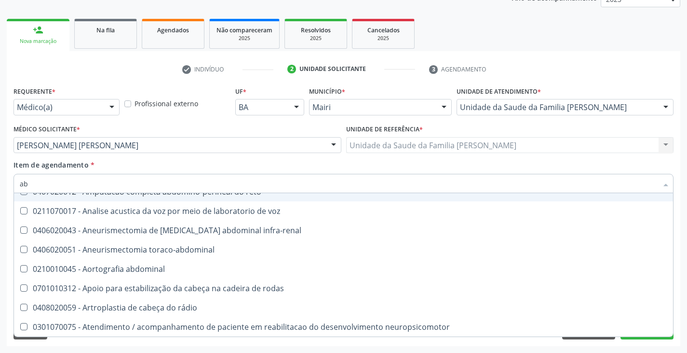
type input "a"
checkbox preenchida\) "true"
checkbox ampola\)\ "true"
checkbox Abciximabe "true"
checkbox inter-atrial "true"
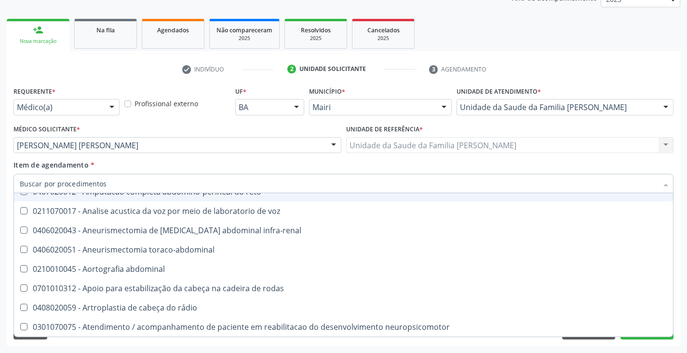
checkbox valvar "true"
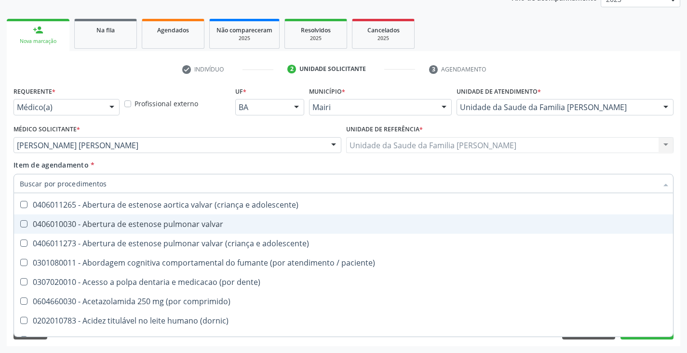
scroll to position [416, 0]
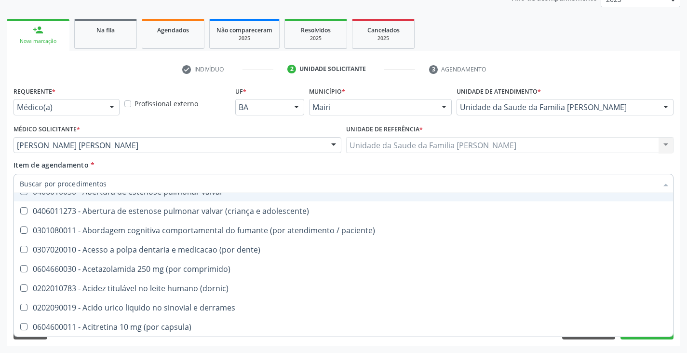
click at [97, 161] on div "Item de agendamento * Desfazer seleção Selecionados 0202030300 - Pesquisa de an…" at bounding box center [344, 175] width 660 height 30
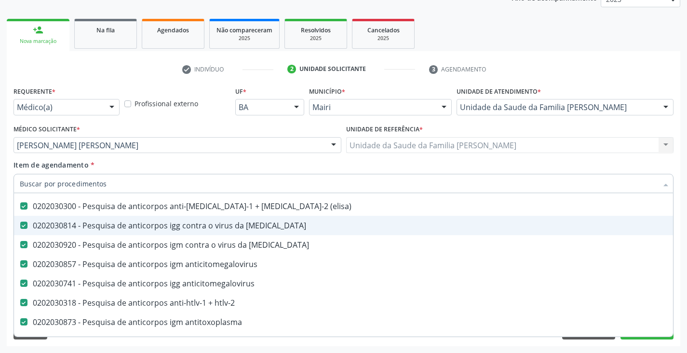
scroll to position [0, 0]
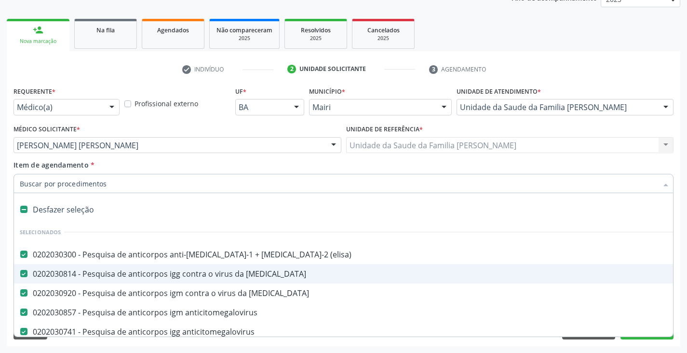
click at [86, 186] on input "Item de agendamento *" at bounding box center [339, 183] width 638 height 19
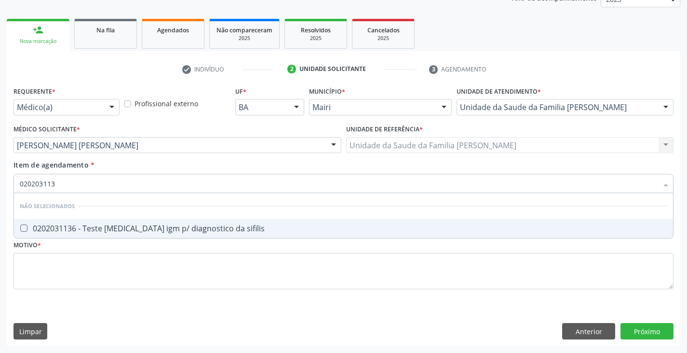
click at [112, 225] on div "0202031136 - Teste [MEDICAL_DATA] igm p/ diagnostico da sifilis" at bounding box center [344, 228] width 648 height 8
click at [112, 225] on div "0202031128 - Teste [MEDICAL_DATA] igg p/ diagnostico da sifilis" at bounding box center [344, 228] width 648 height 8
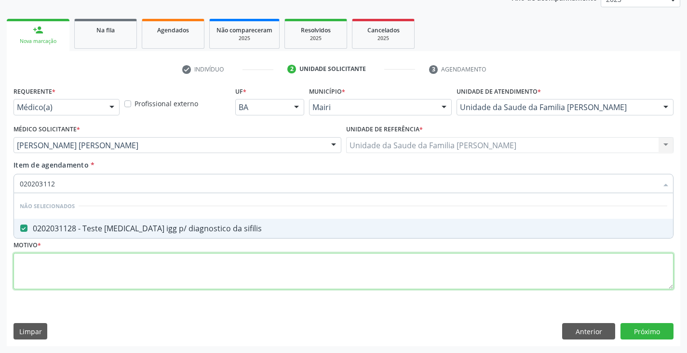
click at [91, 267] on div "Requerente * Médico(a) Médico(a) Enfermeiro(a) Paciente Nenhum resultado encont…" at bounding box center [344, 193] width 660 height 219
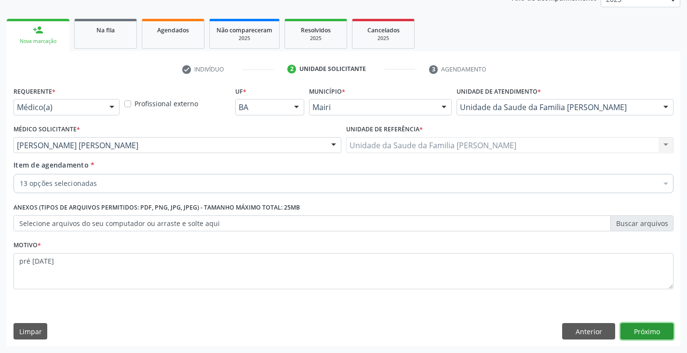
click at [644, 335] on button "Próximo" at bounding box center [647, 331] width 53 height 16
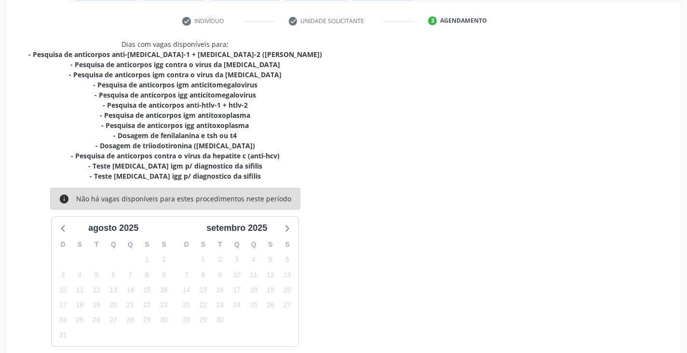
scroll to position [217, 0]
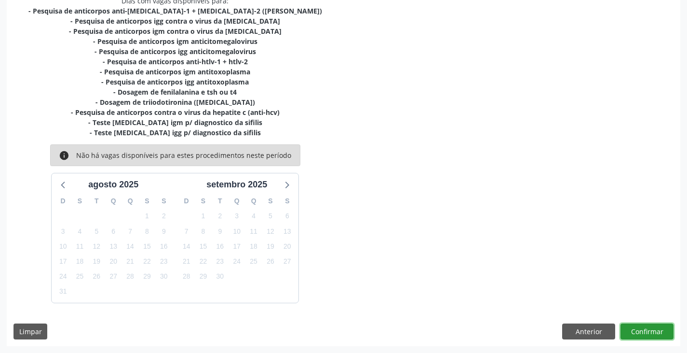
click at [650, 328] on button "Confirmar" at bounding box center [647, 331] width 53 height 16
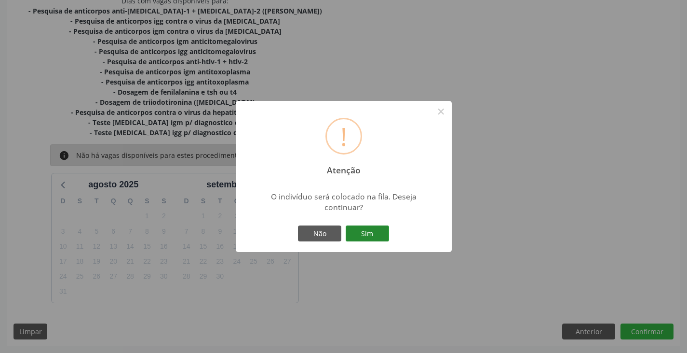
click at [378, 231] on button "Sim" at bounding box center [367, 233] width 43 height 16
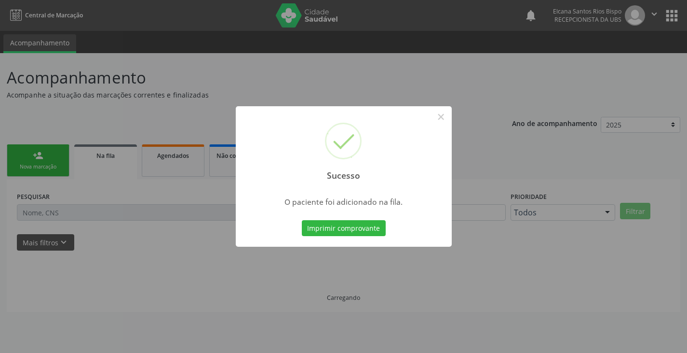
scroll to position [0, 0]
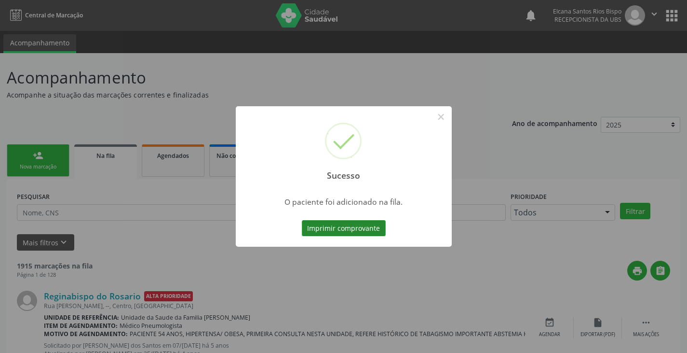
click at [377, 230] on button "Imprimir comprovante" at bounding box center [344, 228] width 84 height 16
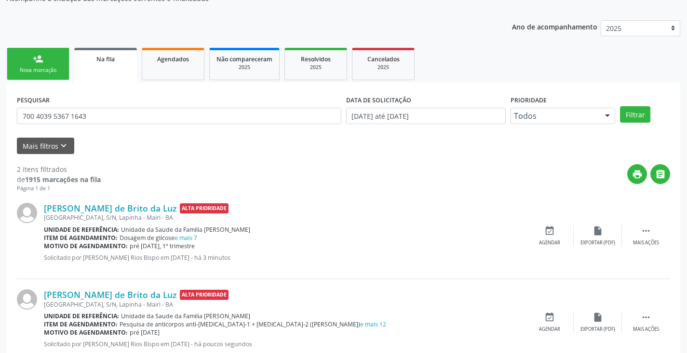
scroll to position [125, 0]
